Goal: Task Accomplishment & Management: Manage account settings

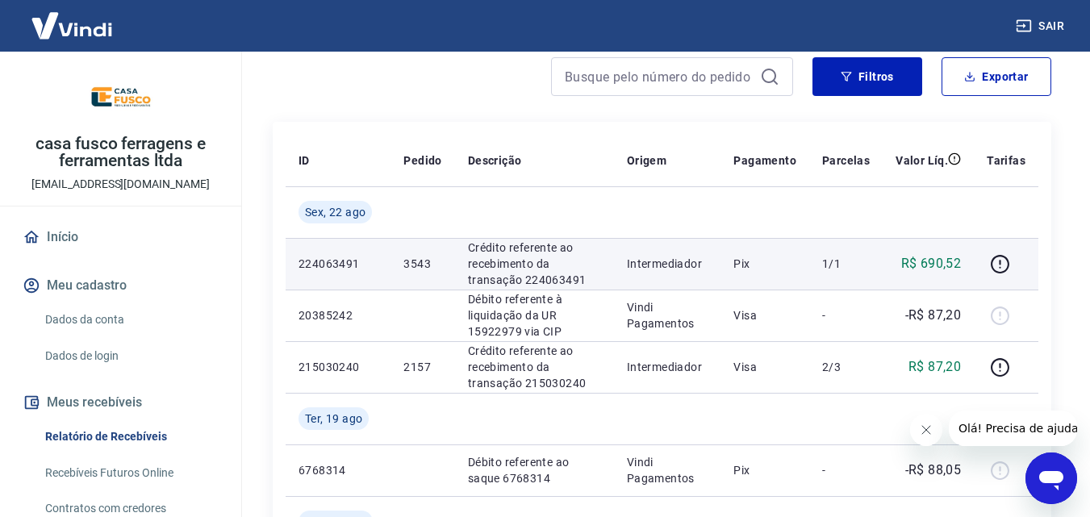
scroll to position [161, 0]
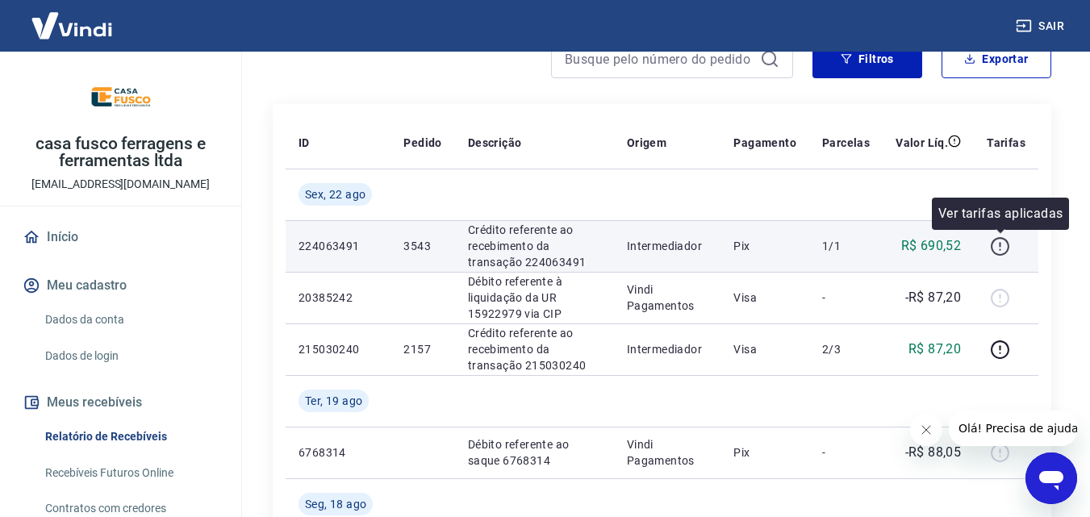
click at [999, 245] on icon "button" at bounding box center [1000, 246] width 20 height 20
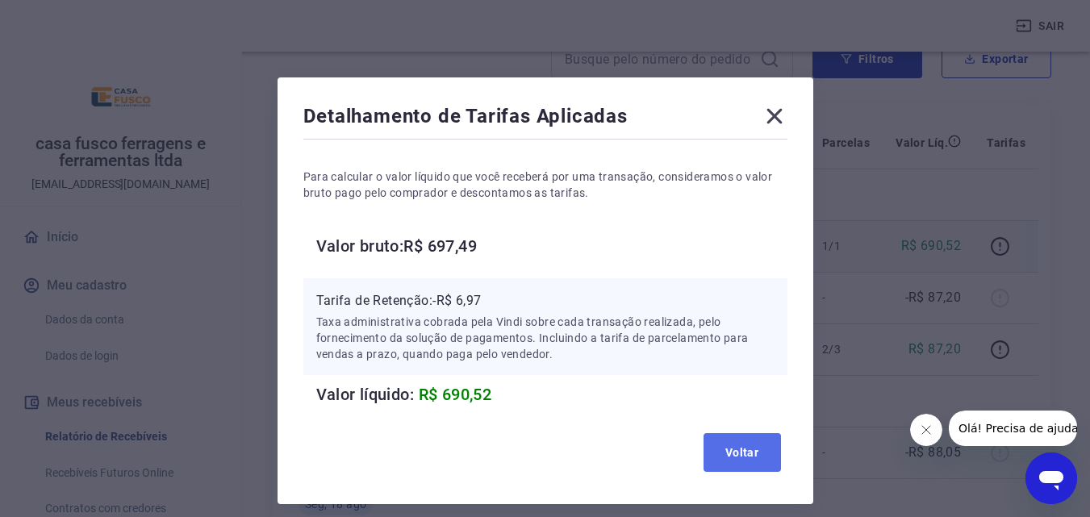
click at [750, 439] on button "Voltar" at bounding box center [742, 452] width 77 height 39
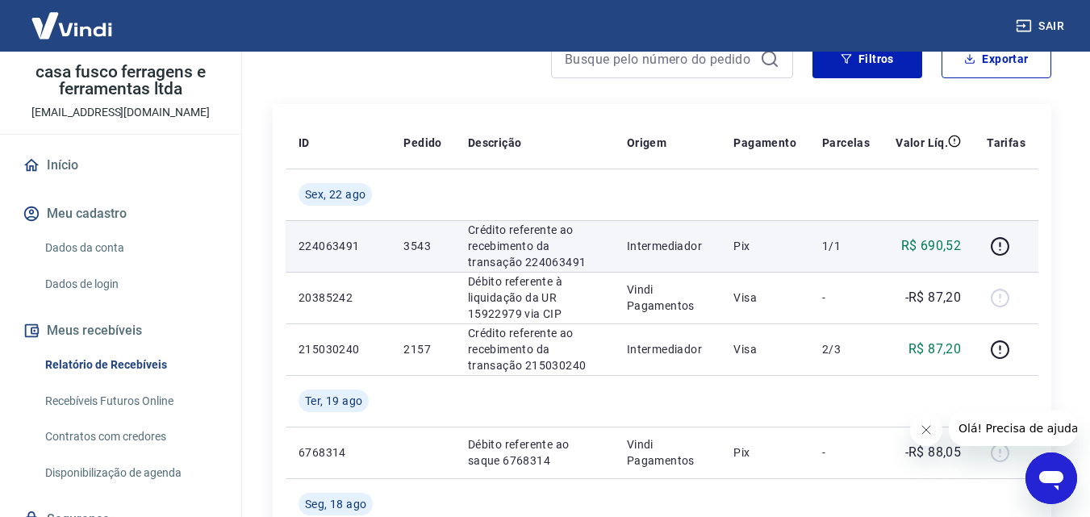
scroll to position [140, 0]
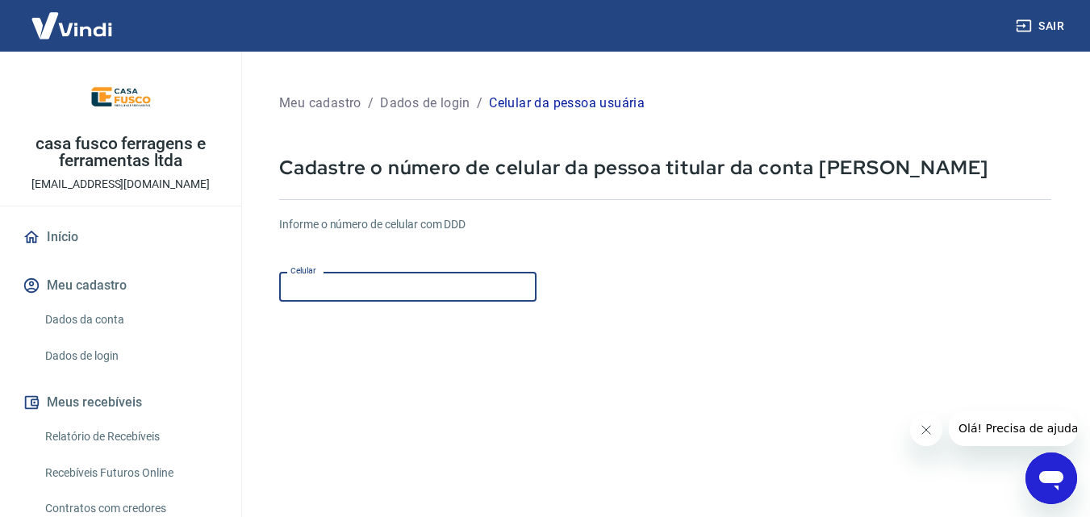
click at [426, 287] on input "Celular" at bounding box center [407, 287] width 257 height 30
type input "[PHONE_NUMBER]"
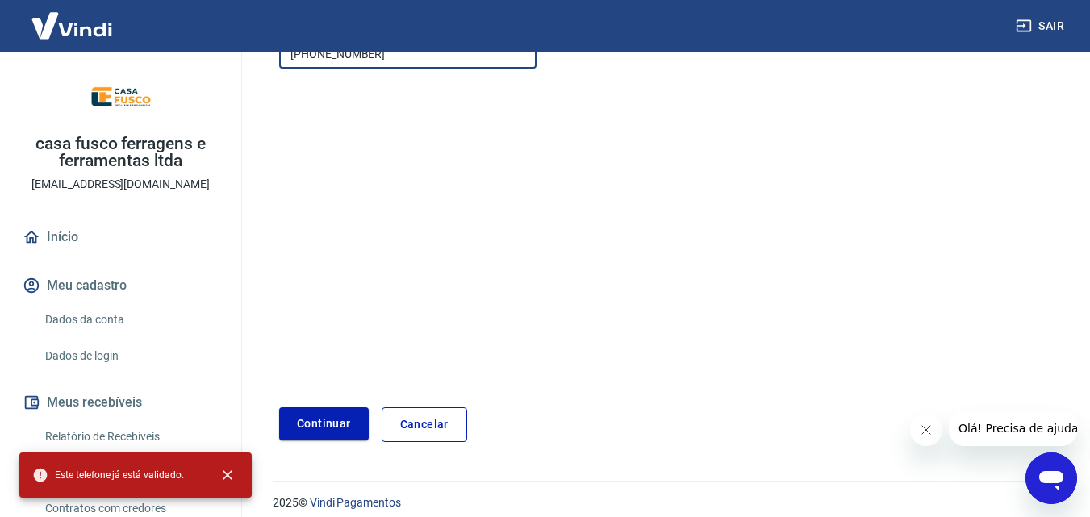
scroll to position [242, 0]
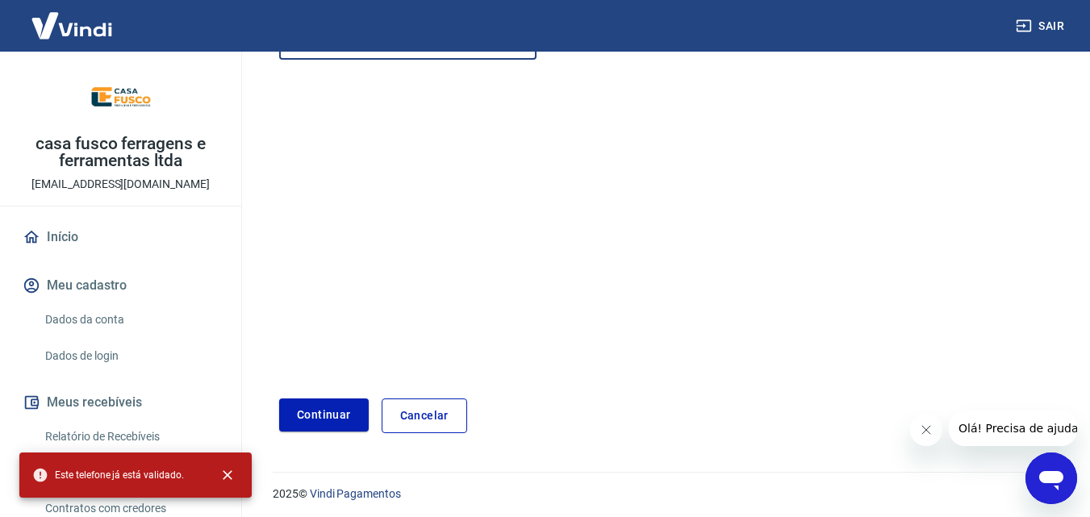
click at [416, 418] on link "Cancelar" at bounding box center [425, 416] width 86 height 35
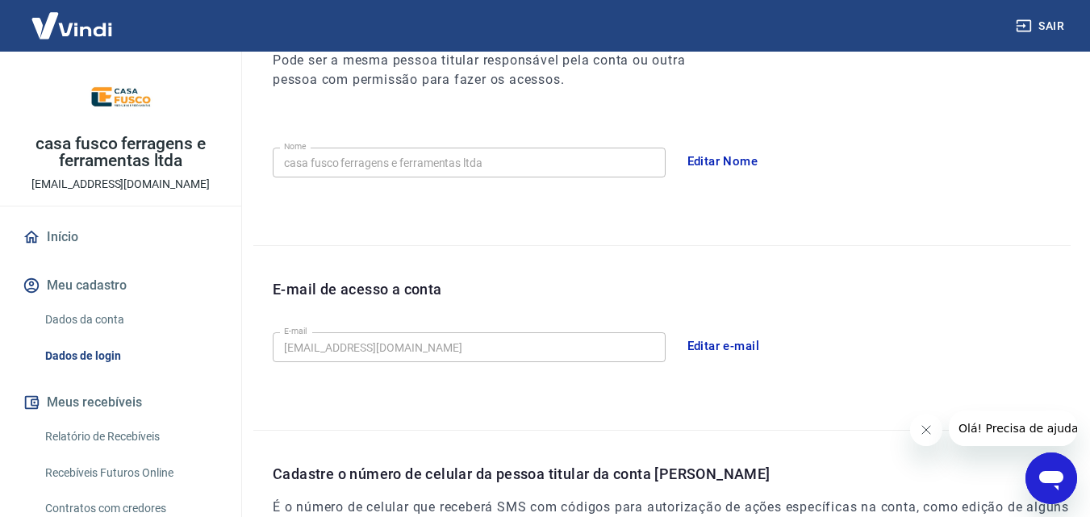
scroll to position [512, 0]
